Goal: Book appointment/travel/reservation

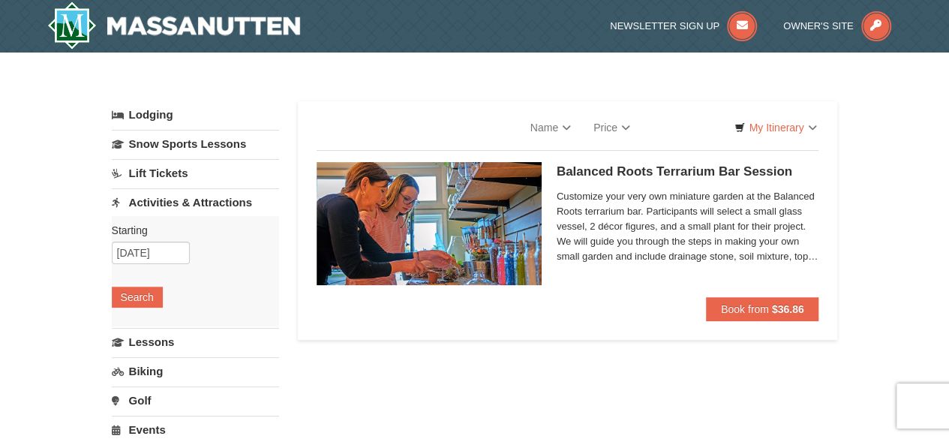
select select "9"
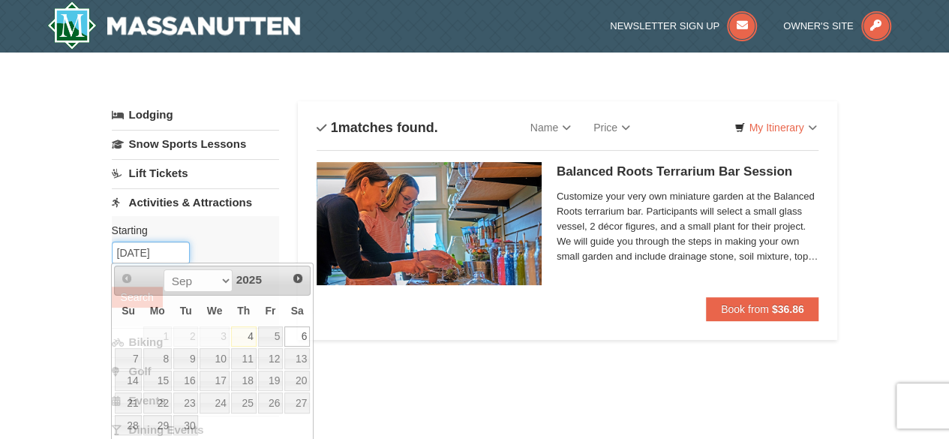
click at [141, 252] on input "[DATE]" at bounding box center [151, 252] width 78 height 22
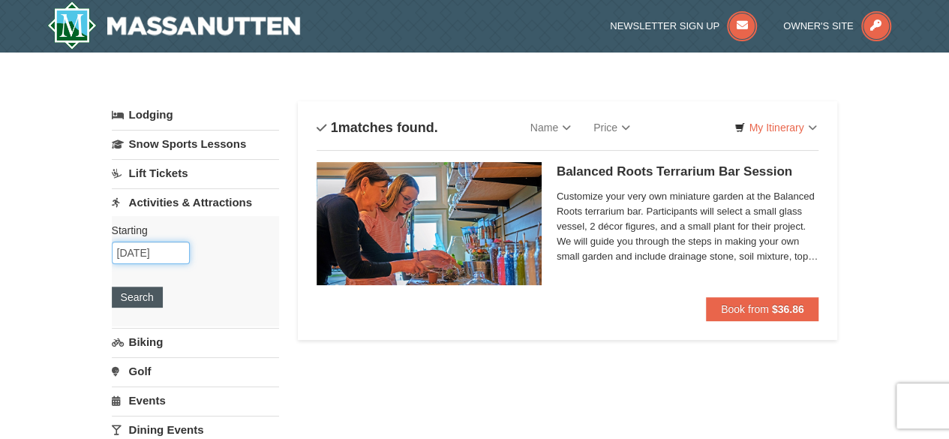
type input "[DATE]"
click at [141, 298] on button "Search" at bounding box center [137, 296] width 51 height 21
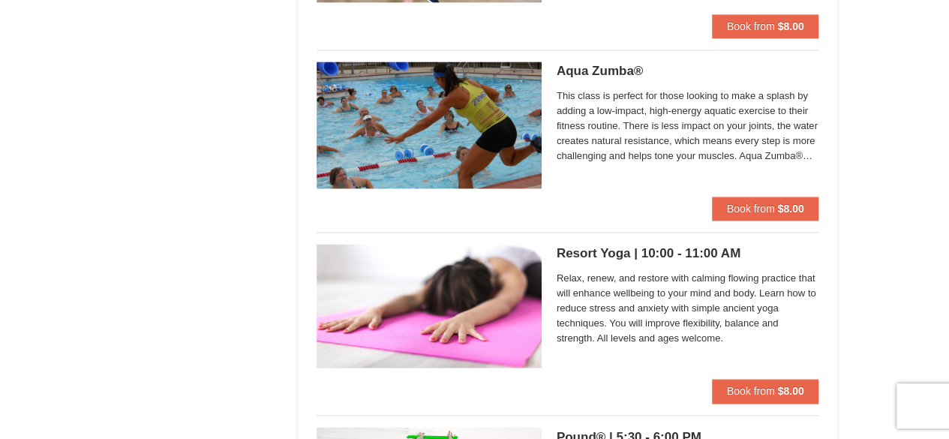
scroll to position [1019, 0]
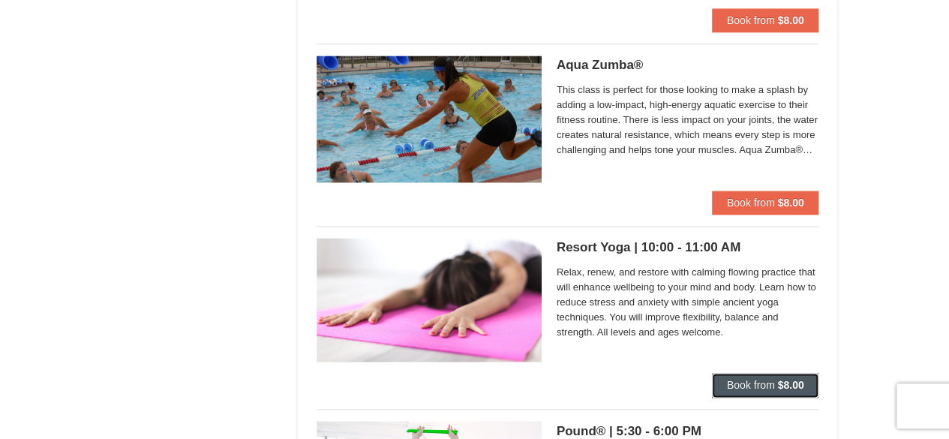
click at [744, 389] on button "Book from $8.00" at bounding box center [765, 385] width 107 height 24
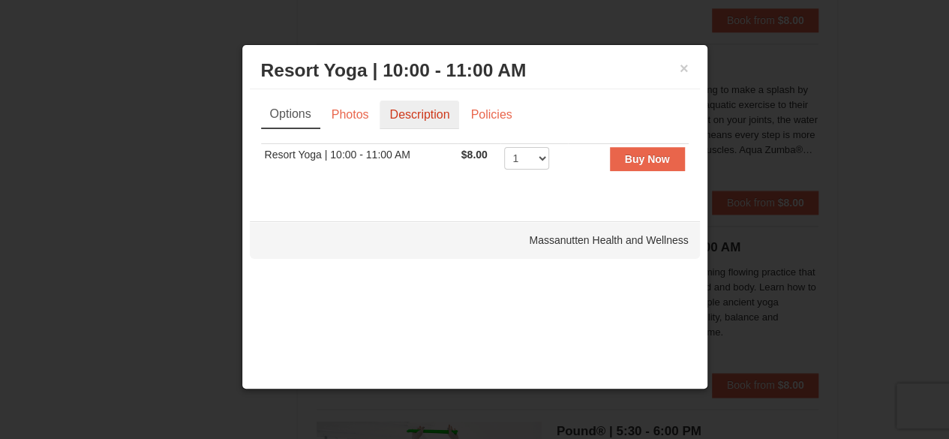
click at [419, 112] on link "Description" at bounding box center [418, 114] width 79 height 28
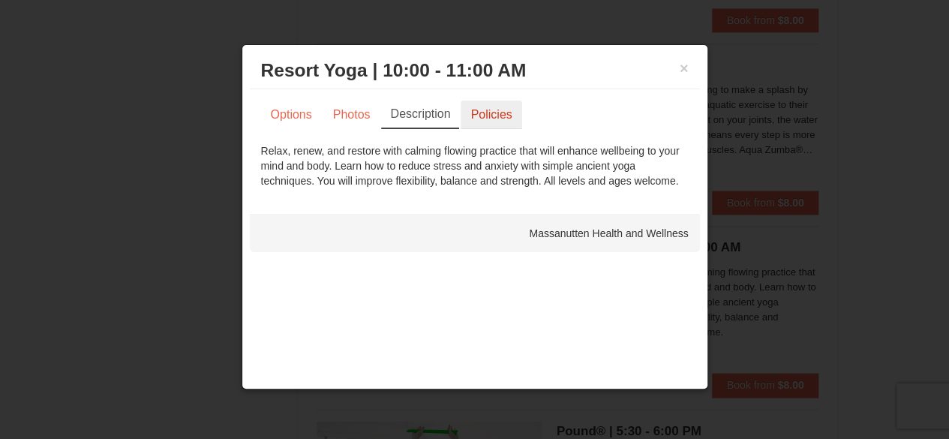
click at [497, 111] on link "Policies" at bounding box center [490, 114] width 61 height 28
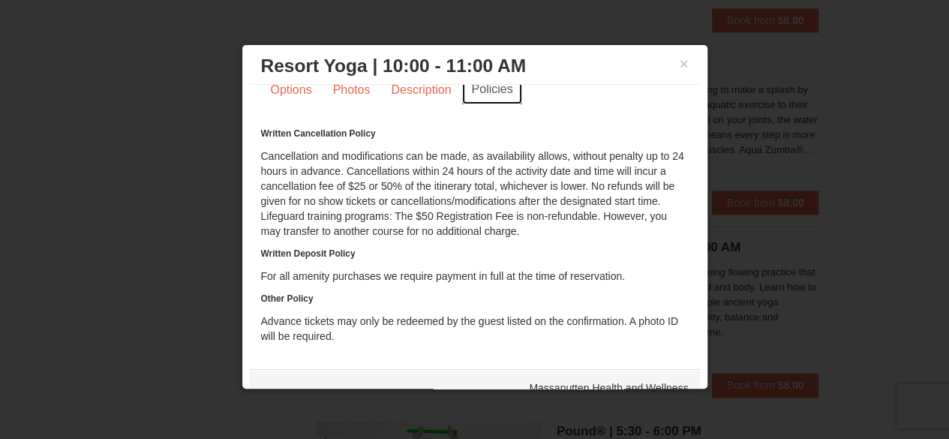
scroll to position [0, 0]
